Goal: Navigation & Orientation: Find specific page/section

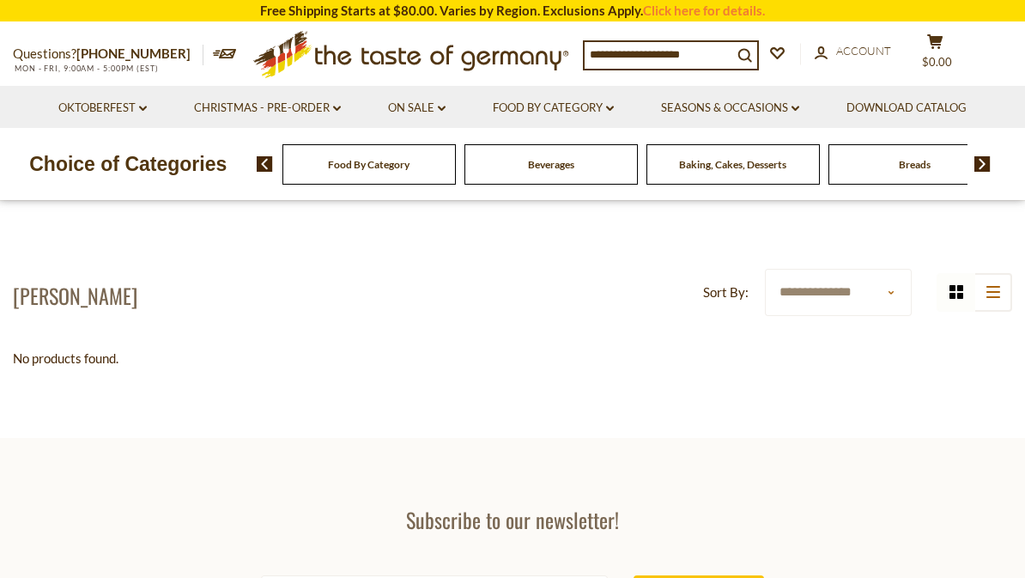
click at [528, 168] on span "Beverages" at bounding box center [551, 164] width 46 height 13
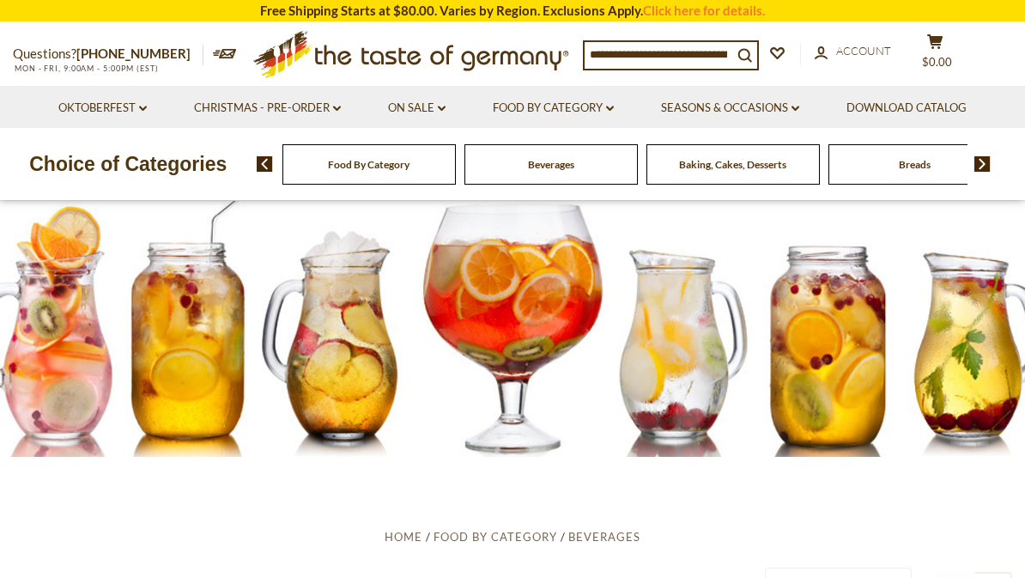
click at [456, 179] on div "Baking, Cakes, Desserts" at bounding box center [368, 164] width 173 height 40
click at [538, 126] on li "Food By Category dropdown_arrow All Food By Category Taste of Germany Collectio…" at bounding box center [554, 107] width 166 height 42
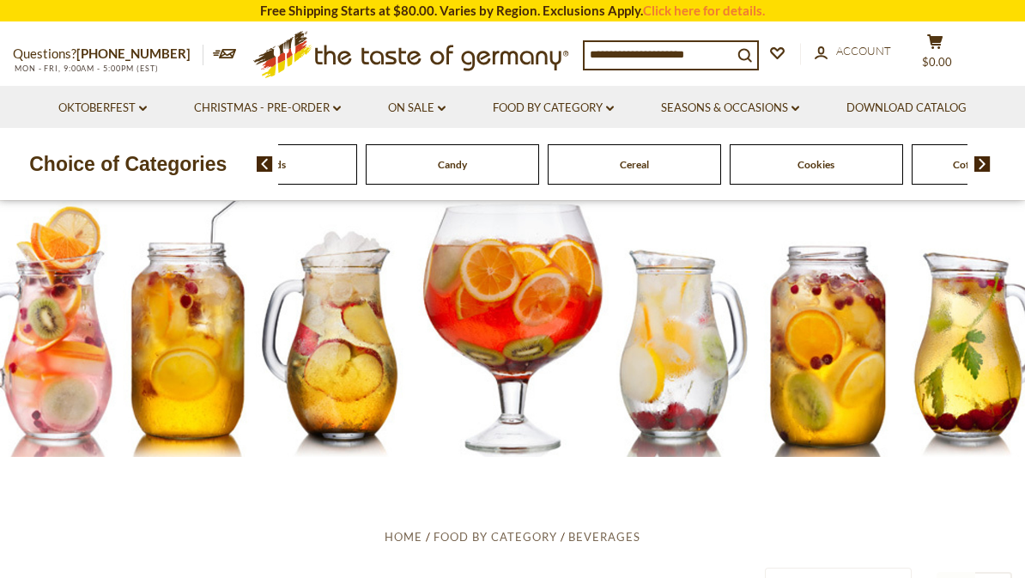
click at [581, 112] on link "Food By Category dropdown_arrow" at bounding box center [553, 108] width 121 height 19
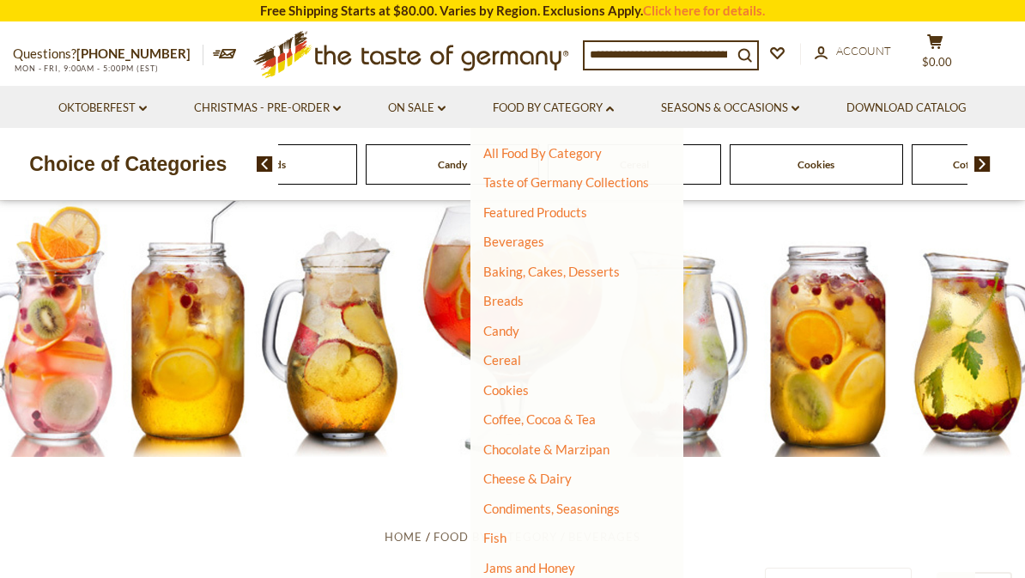
click at [556, 276] on link "Baking, Cakes, Desserts" at bounding box center [551, 271] width 137 height 15
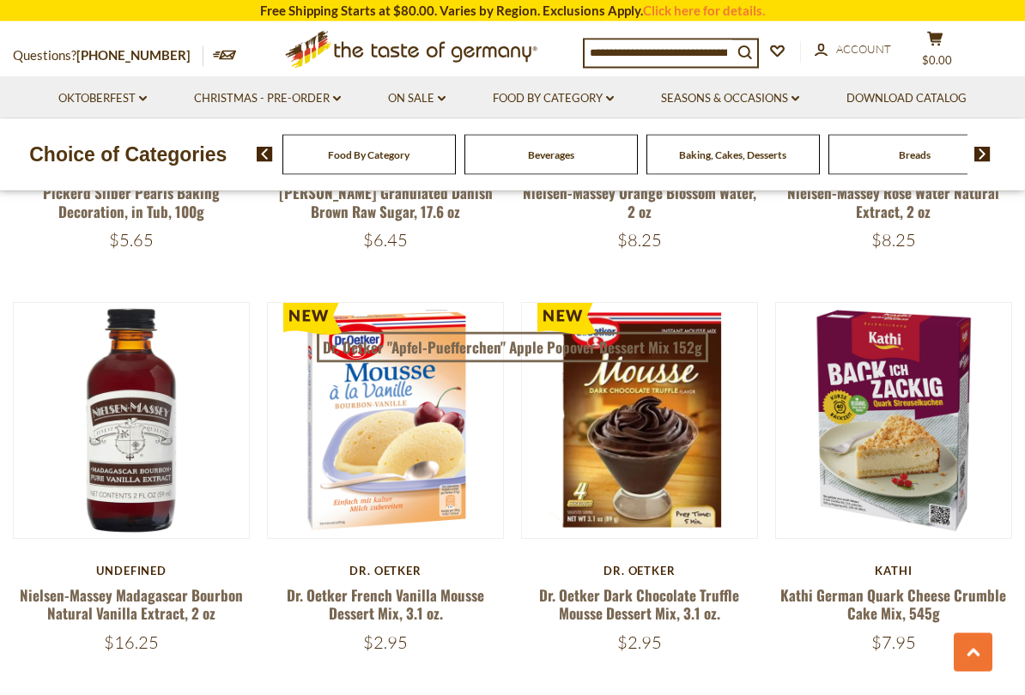
scroll to position [748, 0]
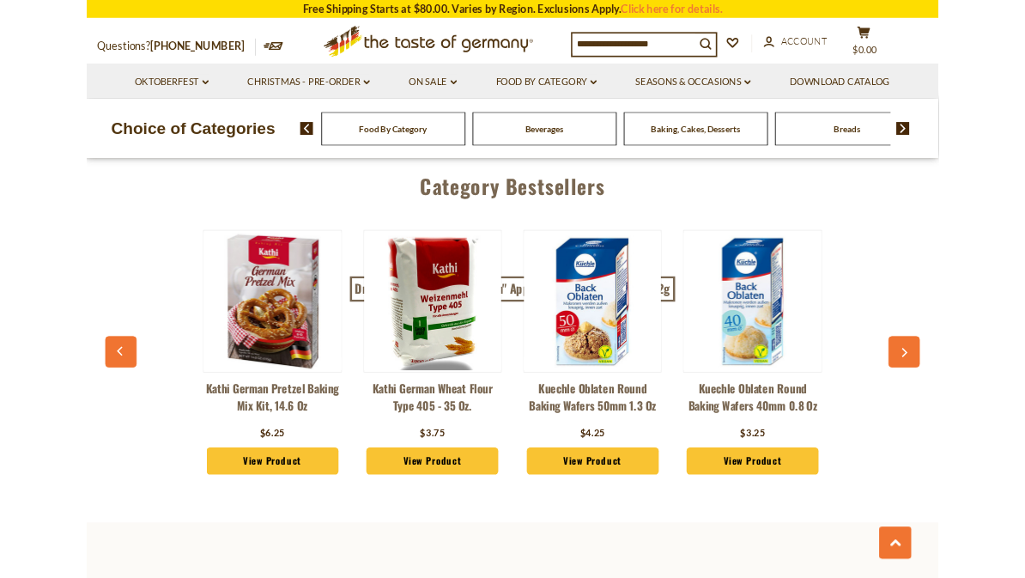
scroll to position [4368, 0]
